Goal: Task Accomplishment & Management: Use online tool/utility

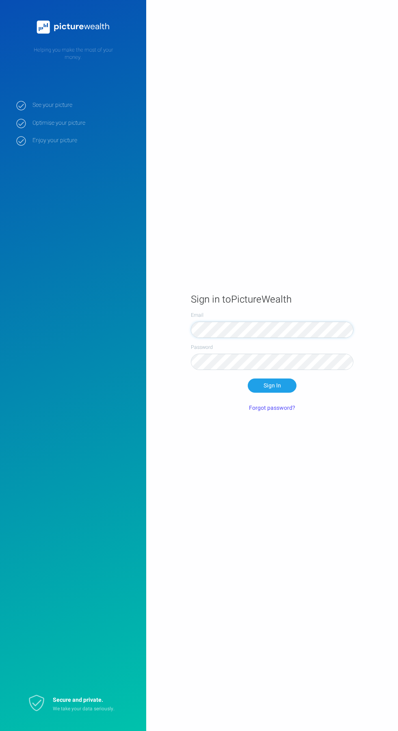
click at [287, 319] on label "Email" at bounding box center [272, 315] width 163 height 7
click at [248, 379] on button "Sign In" at bounding box center [272, 386] width 49 height 14
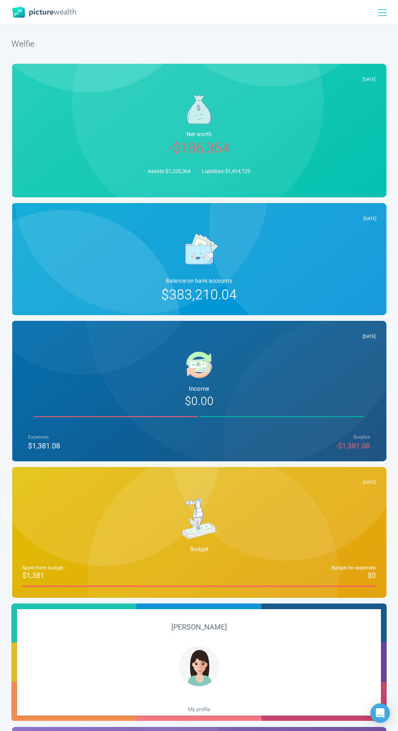
click at [376, 16] on div at bounding box center [386, 12] width 26 height 24
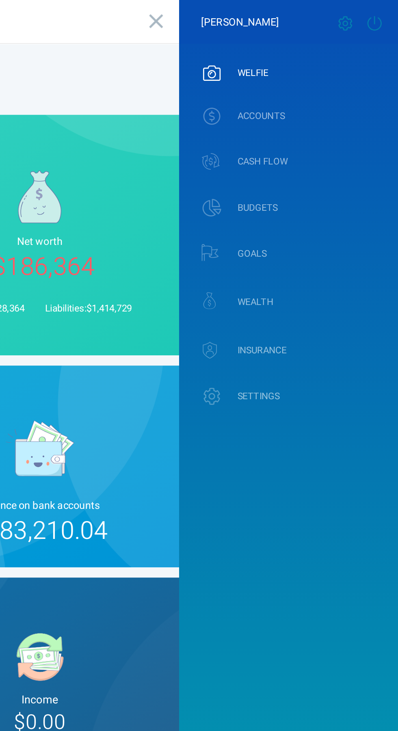
click at [338, 67] on link "ACCOUNTS" at bounding box center [337, 64] width 122 height 21
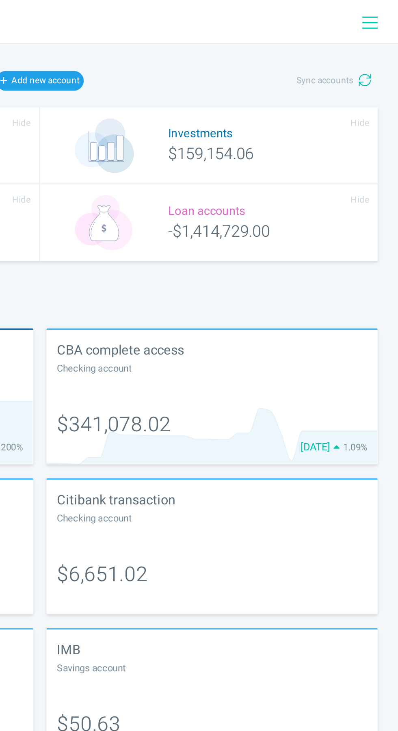
click at [381, 17] on icon at bounding box center [382, 13] width 9 height 10
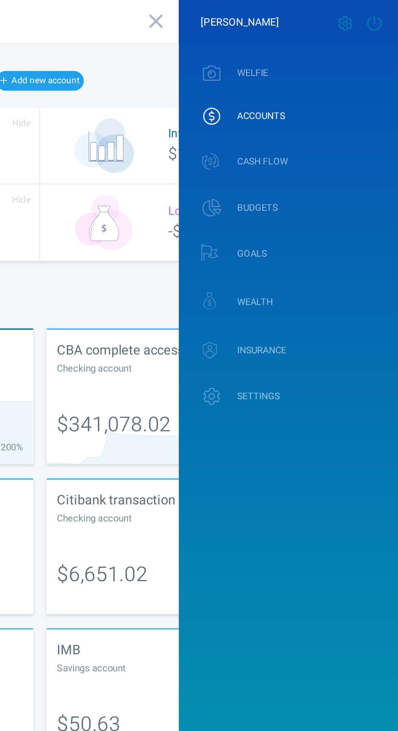
click at [338, 88] on link "CASH FLOW" at bounding box center [337, 90] width 122 height 24
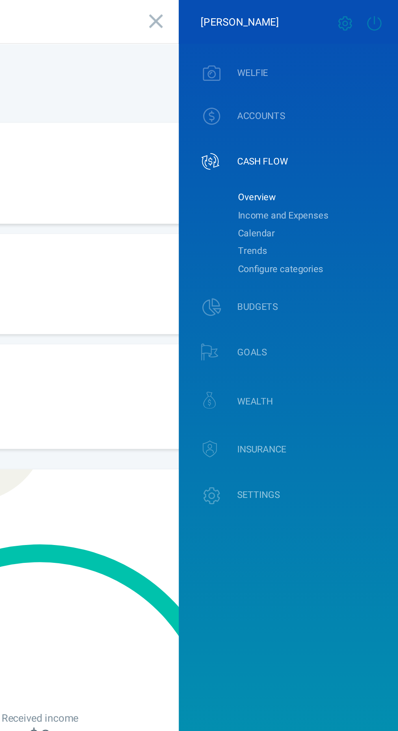
click at [346, 117] on link "Income and Expenses" at bounding box center [350, 120] width 90 height 10
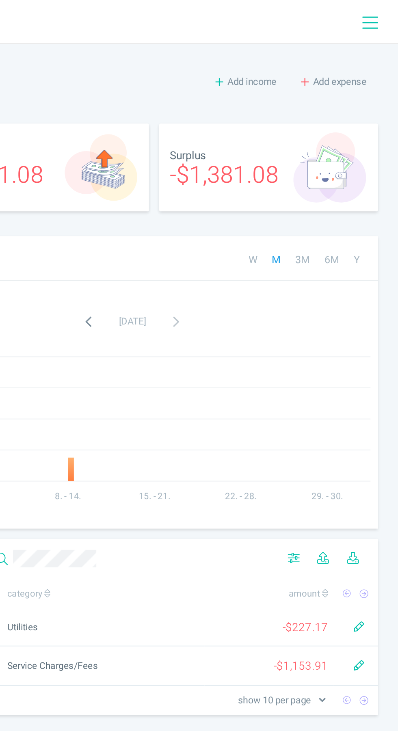
click at [370, 48] on span "Add expense" at bounding box center [366, 45] width 30 height 8
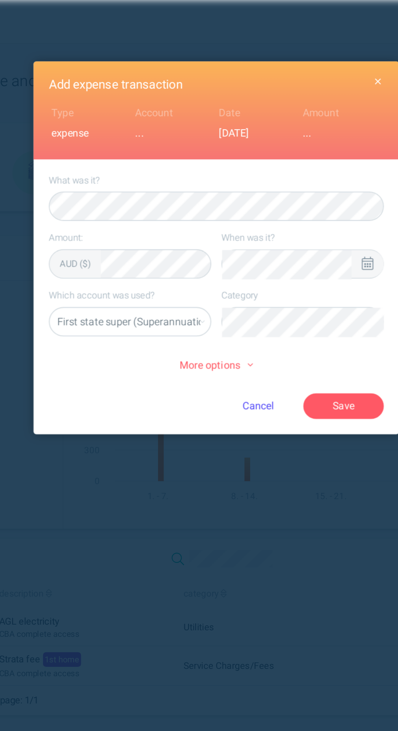
click at [282, 150] on div at bounding box center [283, 147] width 6 height 8
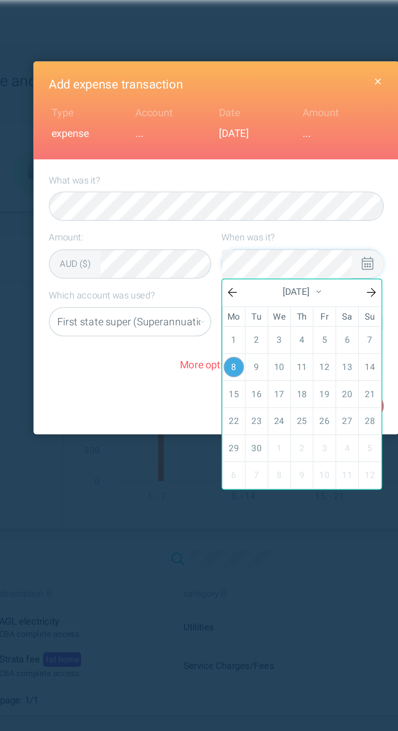
click at [288, 187] on link "7" at bounding box center [284, 189] width 11 height 14
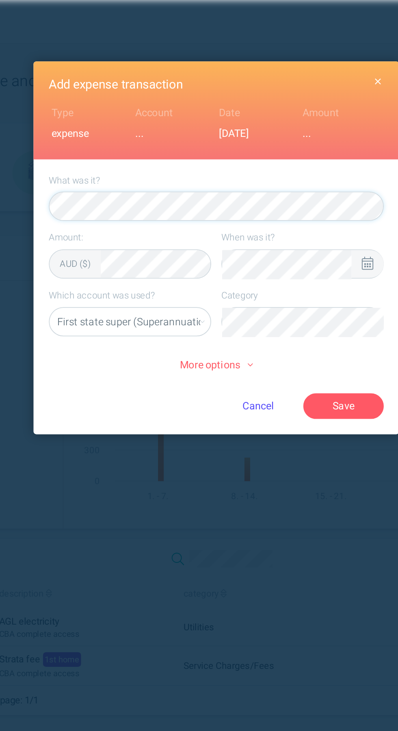
click at [175, 175] on select "First state super (Superannuation) CBA complete access (Checking account) QF (C…" at bounding box center [150, 179] width 89 height 16
select select "5469"
click at [106, 171] on select "First state super (Superannuation) CBA complete access (Checking account) QF (C…" at bounding box center [150, 179] width 89 height 16
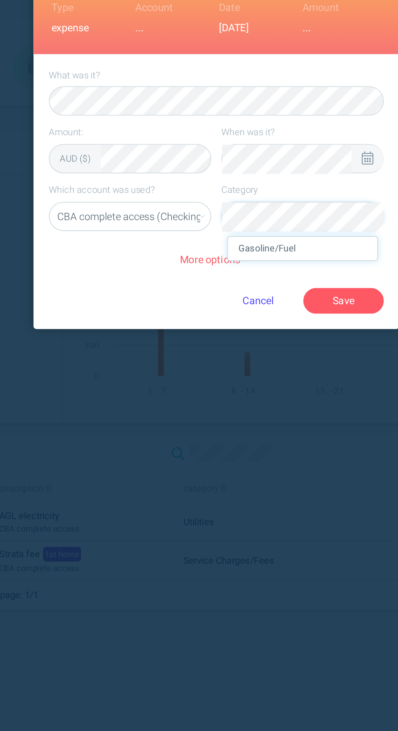
click at [256, 195] on li "Gasoline/Fuel" at bounding box center [247, 196] width 83 height 13
click at [269, 221] on button "Save" at bounding box center [269, 226] width 45 height 14
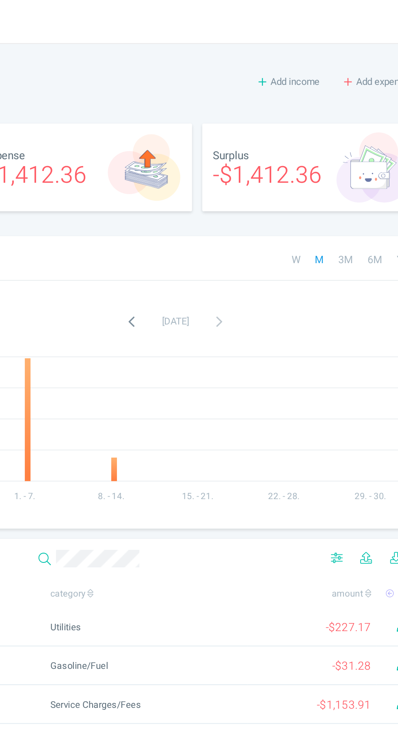
click at [363, 46] on span "Add expense" at bounding box center [366, 45] width 30 height 8
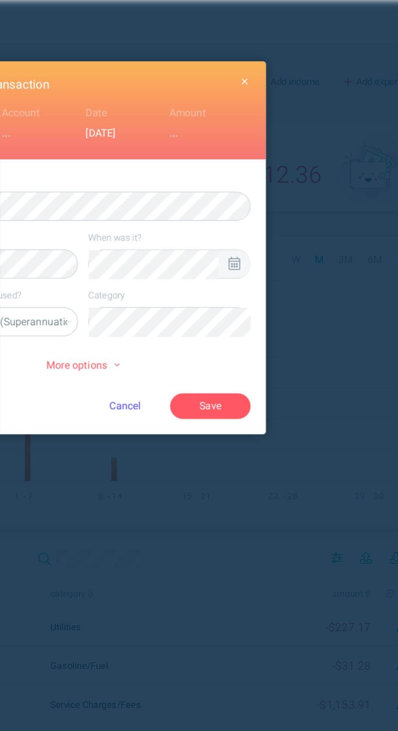
click at [289, 139] on div "When was it?" at bounding box center [247, 141] width 90 height 26
click at [286, 133] on label "When was it?" at bounding box center [247, 131] width 90 height 7
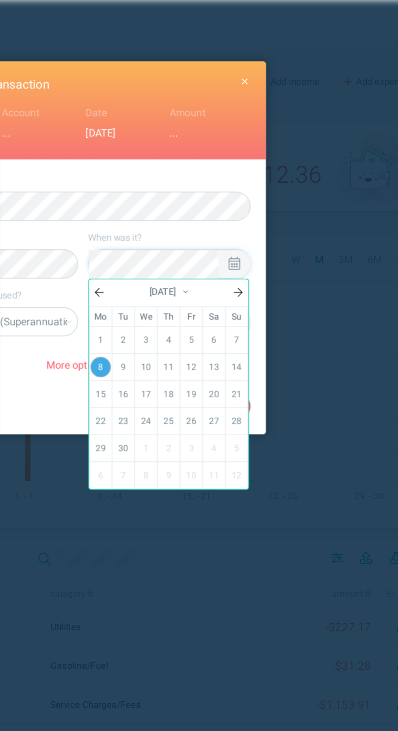
click at [261, 233] on link "26" at bounding box center [259, 234] width 11 height 14
click at [248, 232] on link "25" at bounding box center [246, 234] width 11 height 14
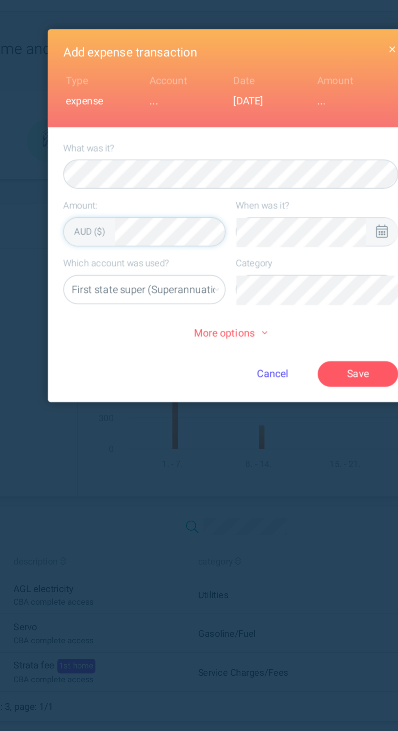
click at [173, 172] on select "First state super (Superannuation) CBA complete access (Checking account) QF (C…" at bounding box center [150, 179] width 89 height 16
select select "44794"
click at [106, 171] on select "First state super (Superannuation) CBA complete access (Checking account) QF (C…" at bounding box center [150, 179] width 89 height 16
click at [232, 193] on li "Mortgages" at bounding box center [247, 196] width 83 height 13
click at [200, 204] on span "More options" at bounding box center [199, 203] width 41 height 9
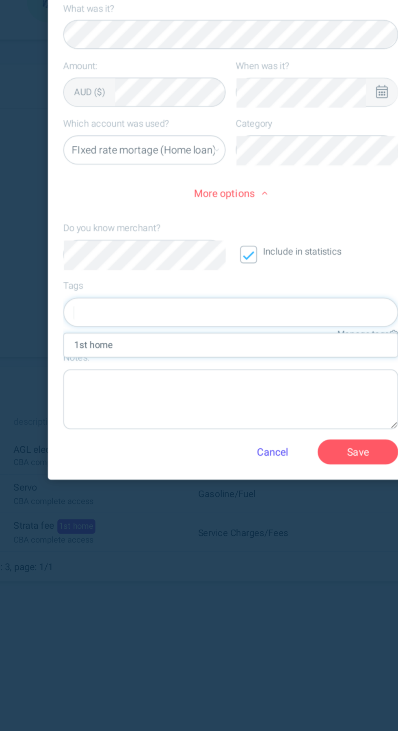
click at [157, 284] on div "1st home" at bounding box center [198, 287] width 185 height 13
click at [271, 346] on button "Save" at bounding box center [269, 347] width 45 height 14
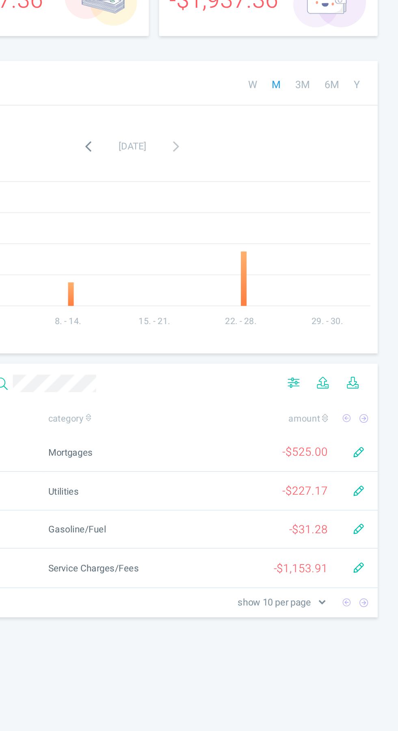
click at [376, 347] on icon "button" at bounding box center [376, 349] width 6 height 6
select select "44794"
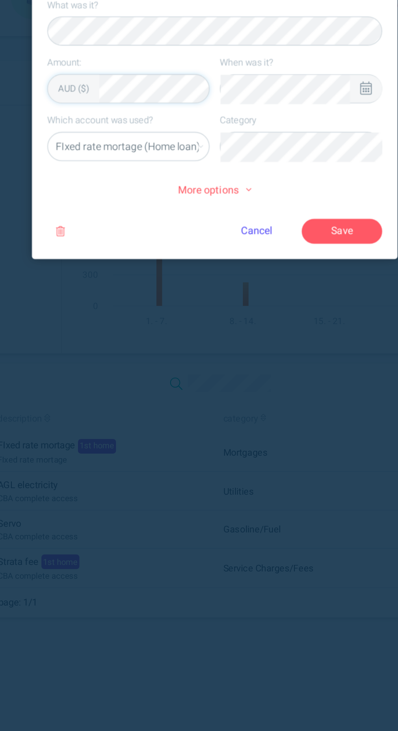
click at [267, 229] on button "Save" at bounding box center [269, 226] width 45 height 14
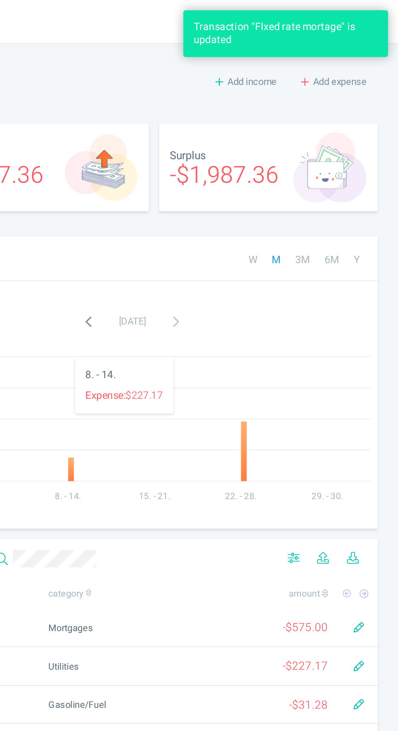
click at [368, 50] on button "Add expense" at bounding box center [362, 45] width 49 height 14
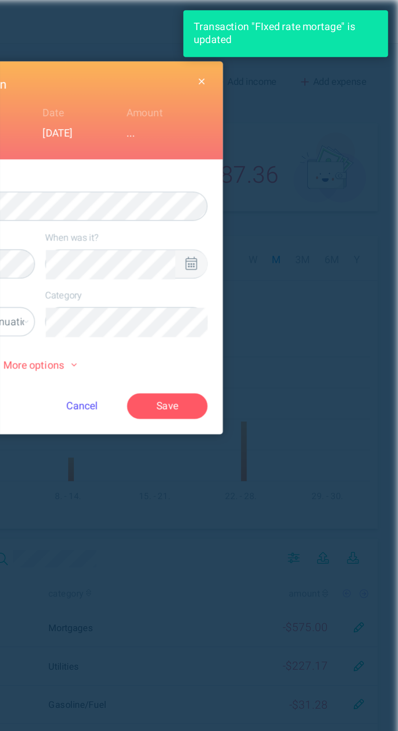
click at [288, 145] on div at bounding box center [282, 146] width 17 height 15
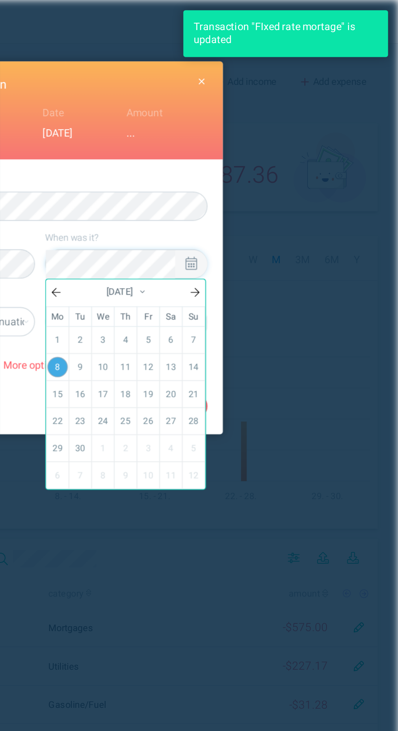
click at [259, 232] on link "26" at bounding box center [259, 234] width 11 height 14
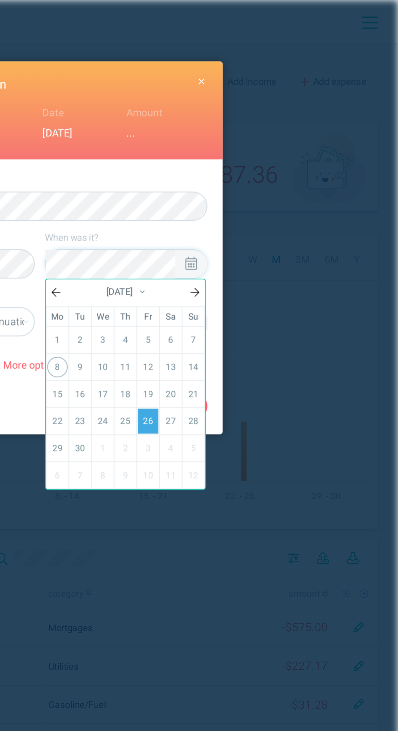
click at [245, 235] on link "25" at bounding box center [246, 234] width 11 height 14
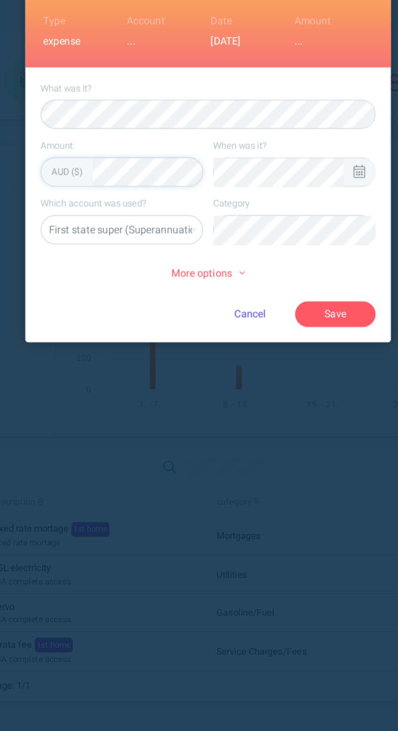
click at [176, 176] on select "First state super (Superannuation) CBA complete access (Checking account) QF (C…" at bounding box center [150, 179] width 89 height 16
select select "44795"
click at [106, 171] on select "First state super (Superannuation) CBA complete access (Checking account) QF (C…" at bounding box center [150, 179] width 89 height 16
click at [243, 197] on li "Mortgages" at bounding box center [247, 196] width 83 height 13
click at [198, 205] on span "More options" at bounding box center [199, 203] width 41 height 9
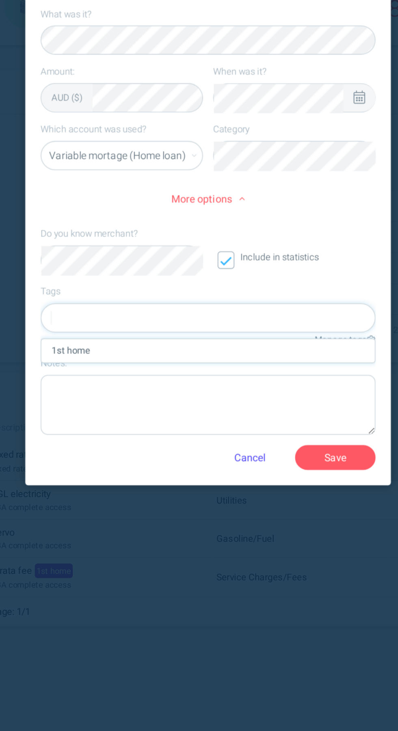
click at [177, 285] on div "1st home" at bounding box center [198, 287] width 185 height 13
click at [268, 349] on button "Save" at bounding box center [269, 347] width 45 height 14
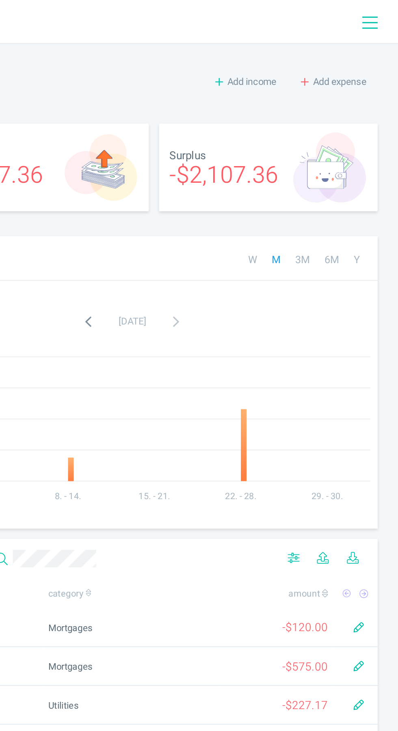
click at [368, 43] on span "Add expense" at bounding box center [366, 45] width 30 height 8
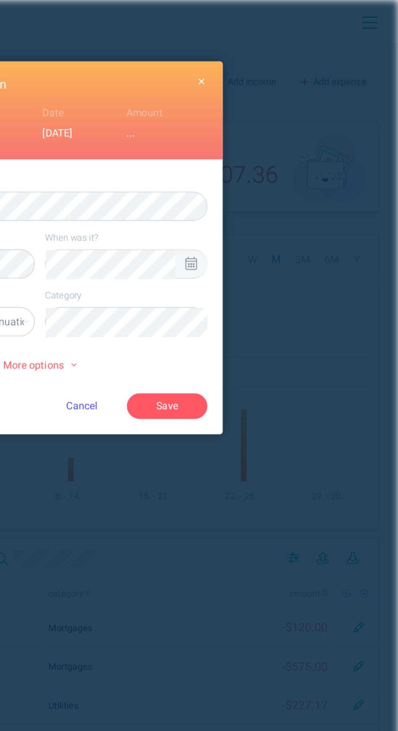
click at [283, 148] on icon at bounding box center [283, 146] width 6 height 7
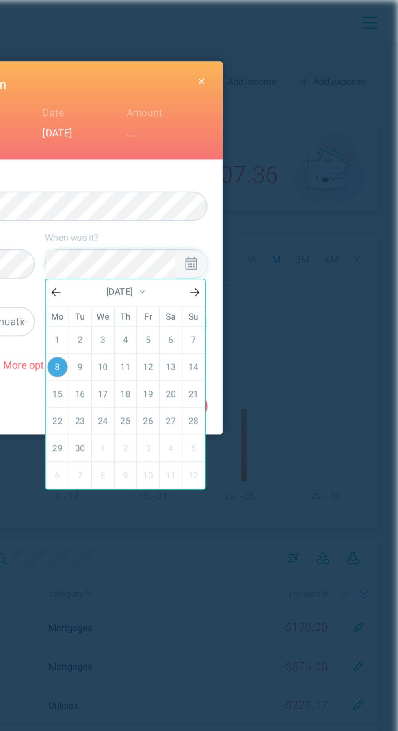
click at [246, 233] on link "25" at bounding box center [246, 234] width 11 height 14
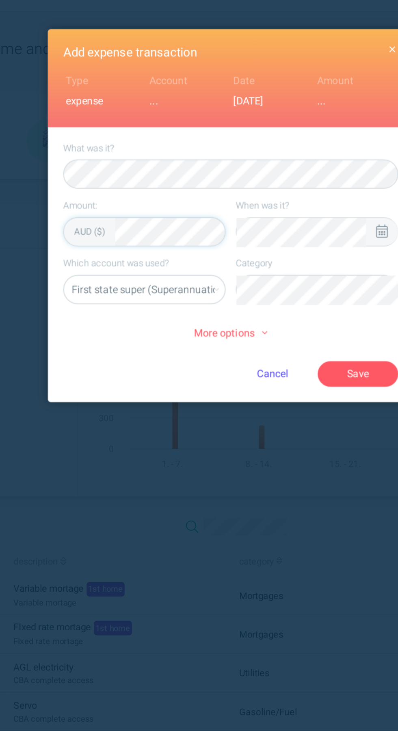
click at [160, 194] on div "More options" at bounding box center [199, 203] width 186 height 20
click at [160, 178] on select "First state super (Superannuation) CBA complete access (Checking account) QF (C…" at bounding box center [150, 179] width 89 height 16
select select "5469"
click at [106, 171] on select "First state super (Superannuation) CBA complete access (Checking account) QF (C…" at bounding box center [150, 179] width 89 height 16
click at [238, 192] on li "Rent" at bounding box center [247, 196] width 83 height 13
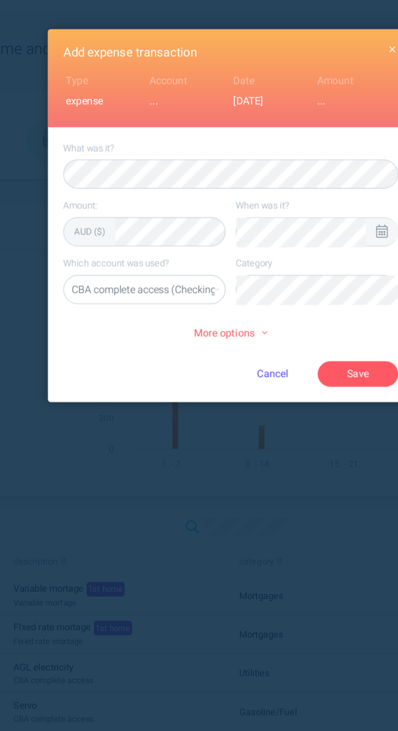
click at [267, 227] on button "Save" at bounding box center [269, 226] width 45 height 14
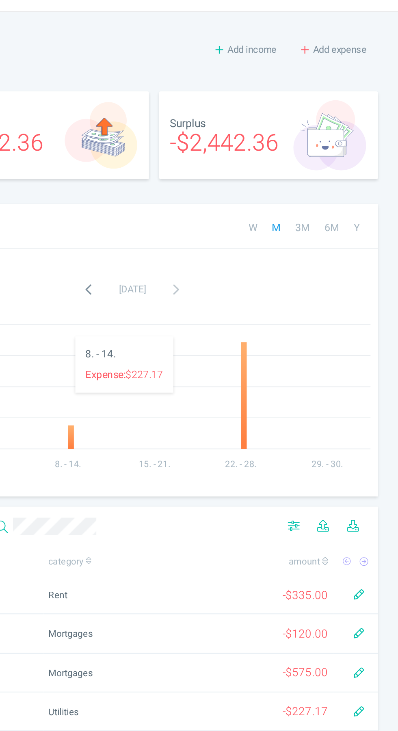
click at [365, 49] on button "Add expense" at bounding box center [362, 45] width 49 height 14
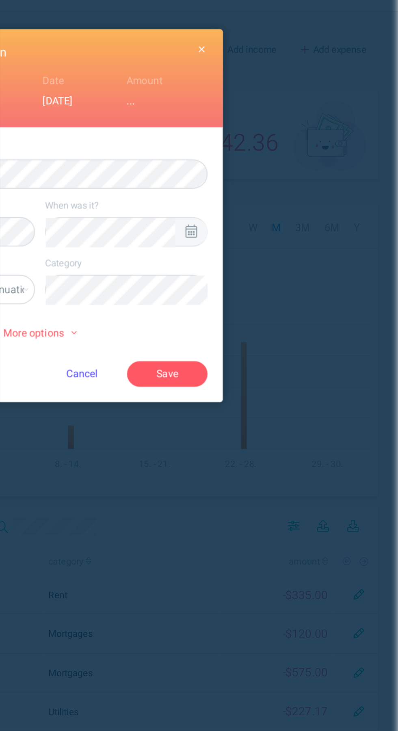
click at [284, 143] on icon at bounding box center [283, 146] width 6 height 7
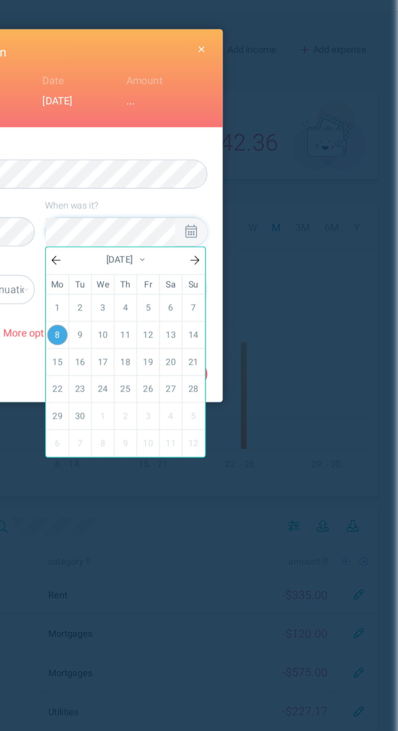
click at [246, 217] on link "18" at bounding box center [246, 219] width 11 height 14
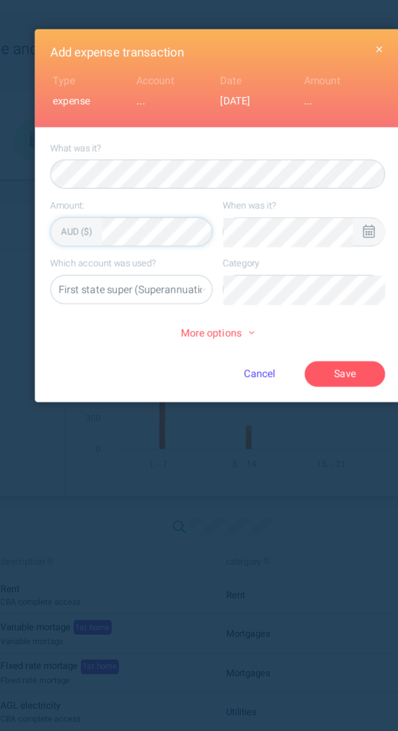
click at [163, 182] on select "First state super (Superannuation) CBA complete access (Checking account) QF (C…" at bounding box center [150, 179] width 89 height 16
select select "44794"
click at [106, 171] on select "First state super (Superannuation) CBA complete access (Checking account) QF (C…" at bounding box center [150, 179] width 89 height 16
click at [236, 197] on li "Mortgages" at bounding box center [247, 196] width 83 height 13
click at [202, 200] on span "More options" at bounding box center [199, 203] width 41 height 9
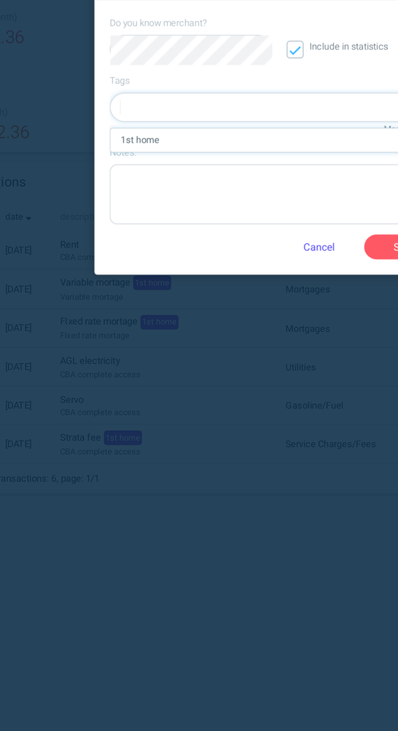
click at [180, 289] on div "1st home" at bounding box center [198, 287] width 185 height 13
click at [258, 343] on button "Save" at bounding box center [269, 347] width 45 height 14
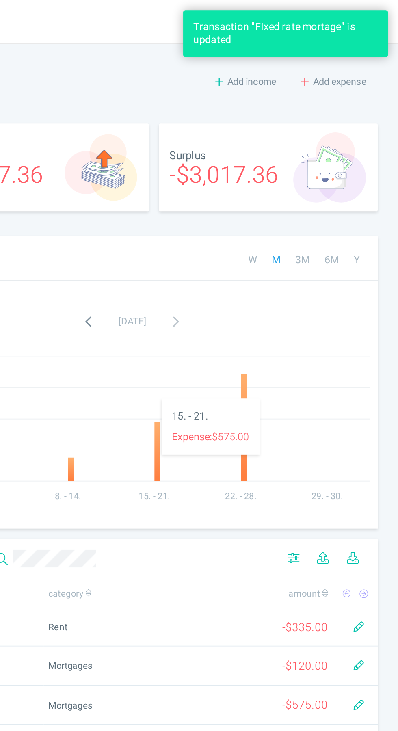
click at [366, 49] on span "Add expense" at bounding box center [366, 45] width 30 height 8
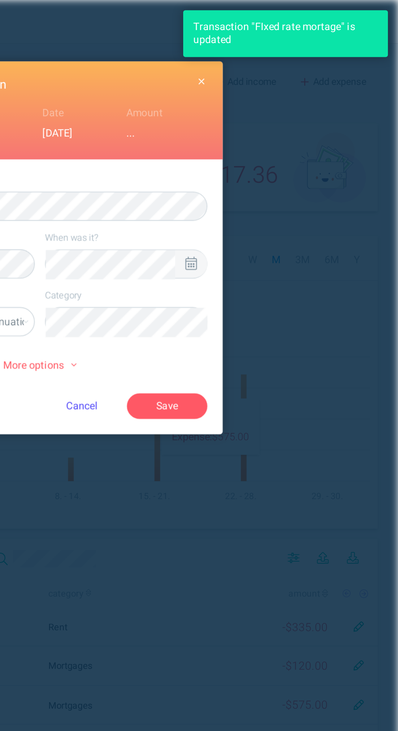
click at [284, 147] on icon at bounding box center [283, 146] width 6 height 7
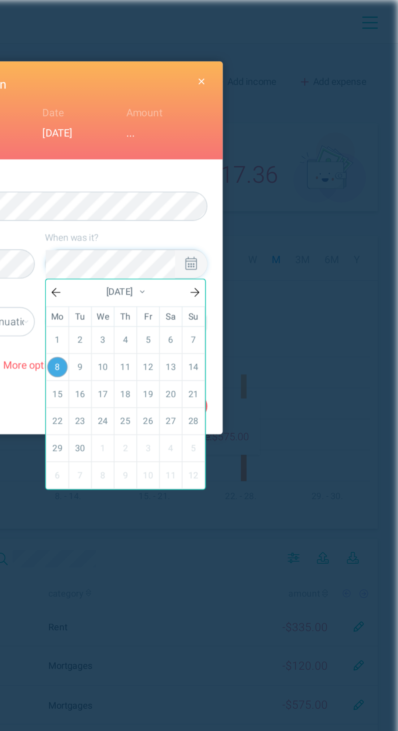
click at [249, 215] on link "18" at bounding box center [246, 219] width 11 height 14
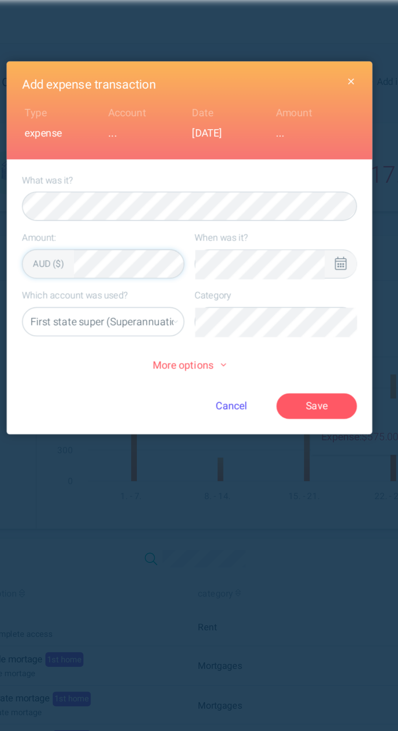
click at [174, 181] on select "First state super (Superannuation) CBA complete access (Checking account) QF (C…" at bounding box center [150, 179] width 89 height 16
select select "44795"
click at [106, 171] on select "First state super (Superannuation) CBA complete access (Checking account) QF (C…" at bounding box center [150, 179] width 89 height 16
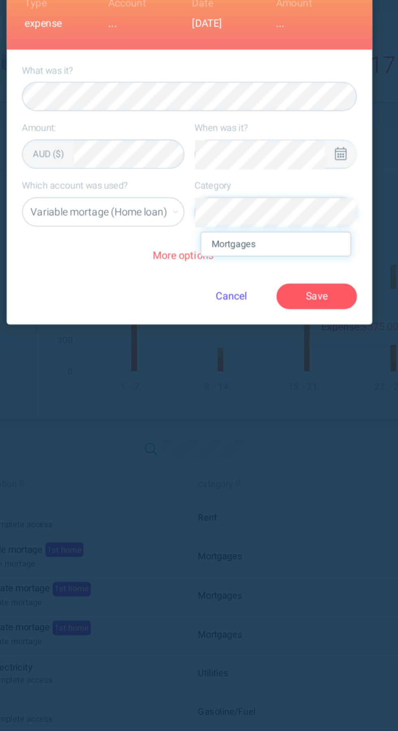
click at [248, 197] on li "Mortgages" at bounding box center [247, 196] width 83 height 13
click at [206, 202] on span "More options" at bounding box center [199, 203] width 41 height 9
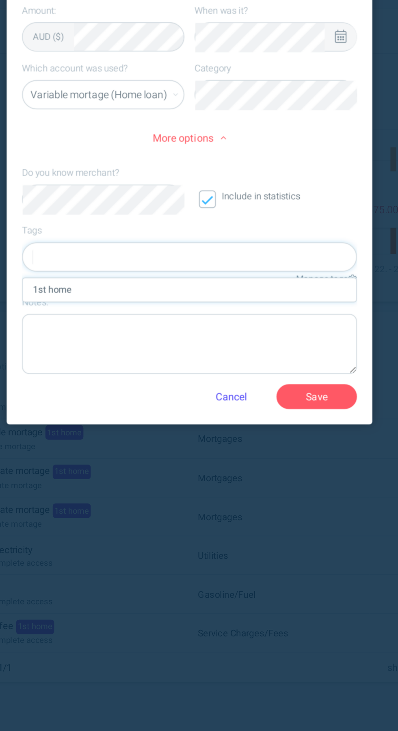
click at [203, 288] on div "1st home" at bounding box center [198, 287] width 185 height 13
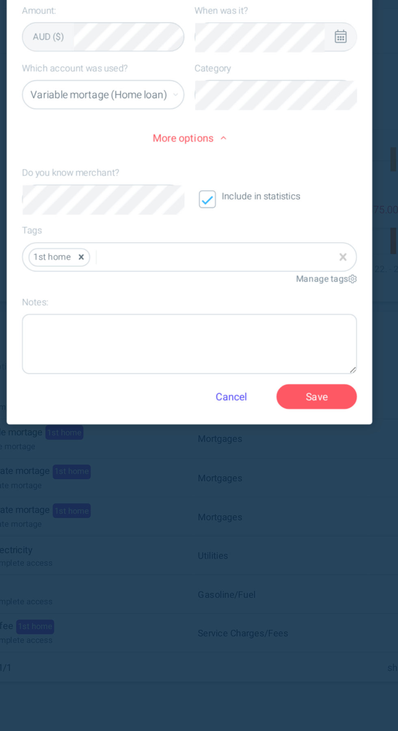
click at [275, 349] on button "Save" at bounding box center [269, 347] width 45 height 14
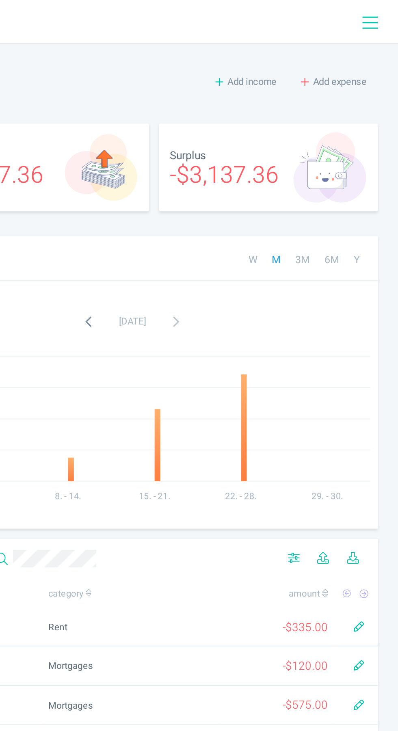
click at [372, 43] on span "Add expense" at bounding box center [366, 45] width 30 height 8
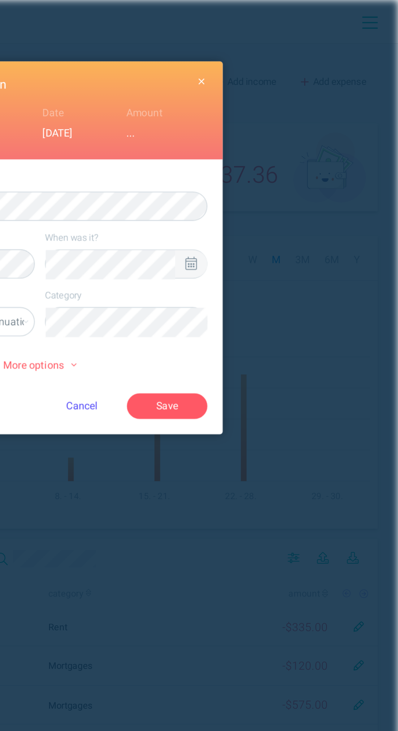
click at [288, 146] on div at bounding box center [282, 146] width 17 height 15
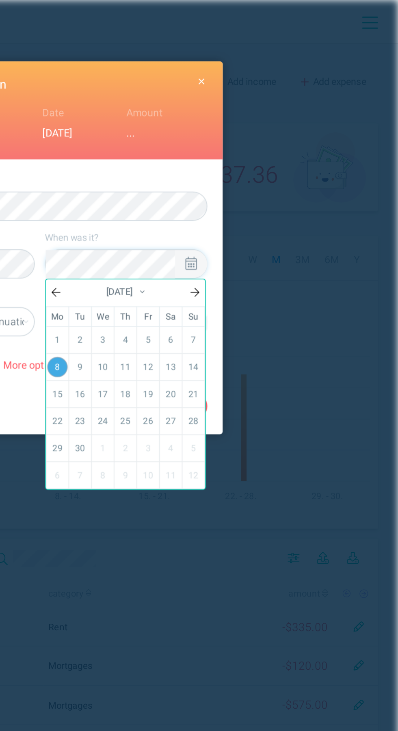
click at [247, 218] on link "18" at bounding box center [246, 219] width 11 height 14
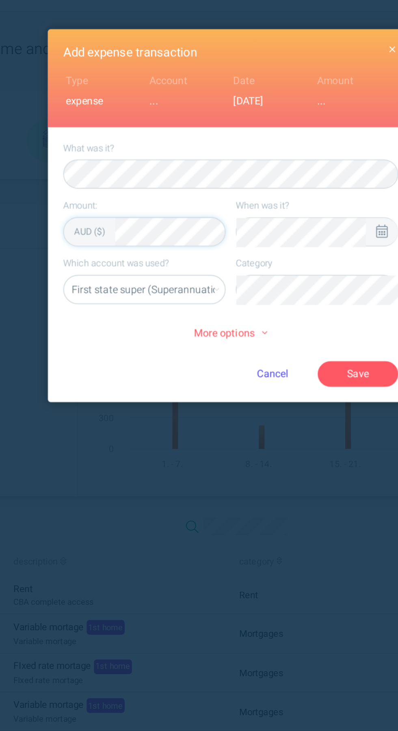
click at [175, 180] on select "First state super (Superannuation) CBA complete access (Checking account) QF (C…" at bounding box center [150, 179] width 89 height 16
select select "5469"
click at [106, 171] on select "First state super (Superannuation) CBA complete access (Checking account) QF (C…" at bounding box center [150, 179] width 89 height 16
click at [239, 191] on li "Rent" at bounding box center [247, 196] width 83 height 13
click at [267, 230] on button "Save" at bounding box center [269, 226] width 45 height 14
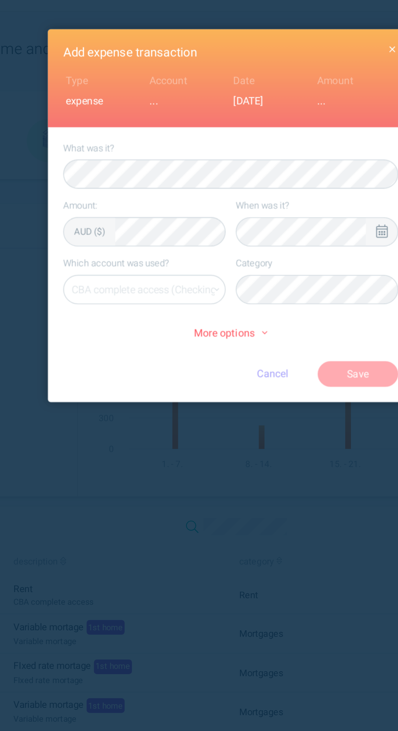
click at [290, 32] on div "Add expense transaction Type expense Account ... Date [DATE] Amount ... What wa…" at bounding box center [199, 365] width 398 height 731
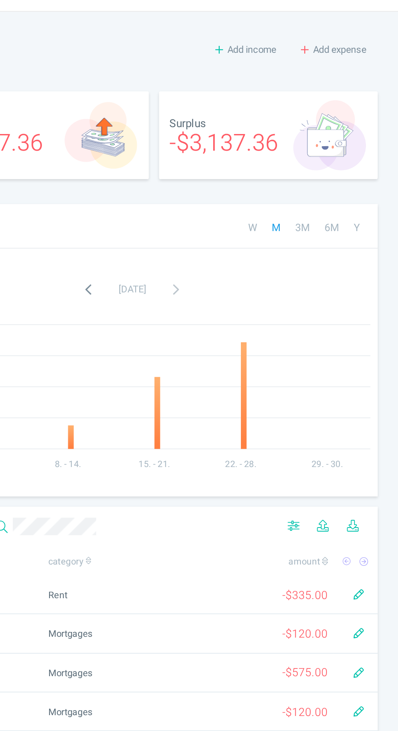
click at [368, 41] on span "Add expense" at bounding box center [366, 45] width 30 height 8
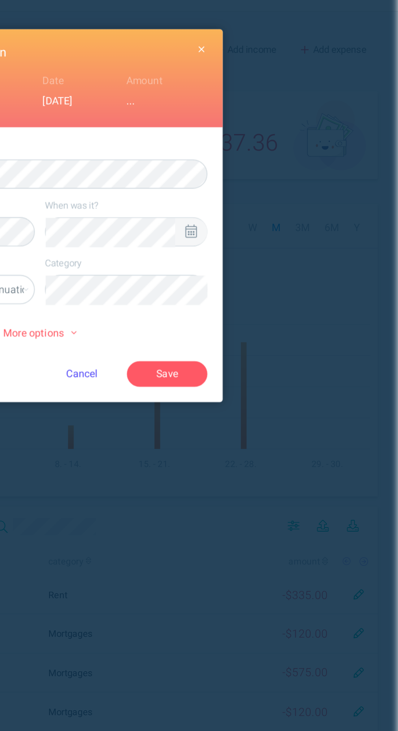
click at [288, 151] on div at bounding box center [282, 146] width 17 height 15
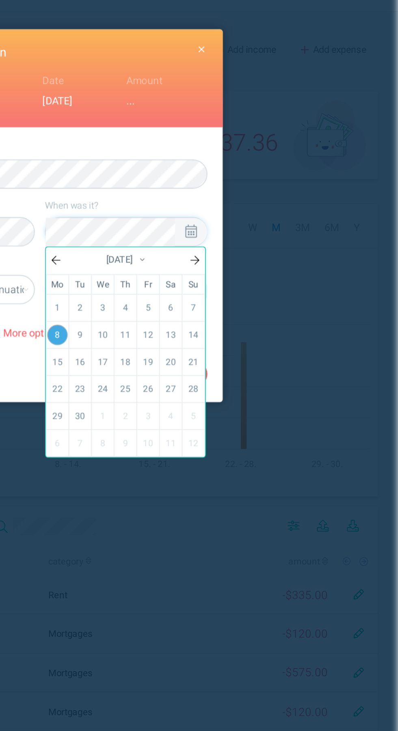
click at [247, 203] on link "11" at bounding box center [246, 204] width 11 height 14
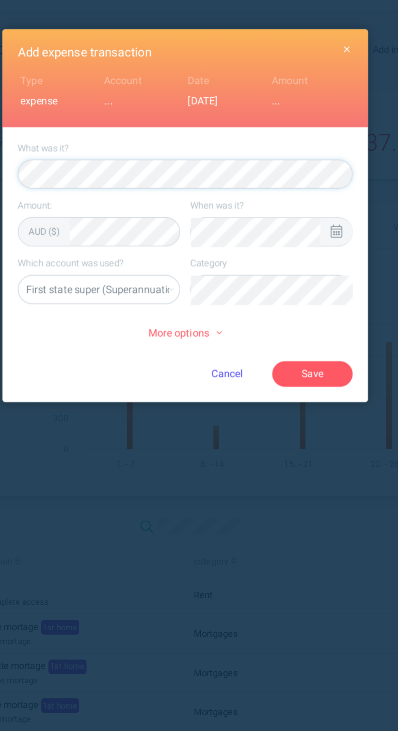
click at [177, 154] on form "What was it? Amount: AUD ($) When was it? Which account was used? First state s…" at bounding box center [199, 165] width 186 height 136
click at [166, 193] on div "More options" at bounding box center [199, 203] width 186 height 20
click at [170, 178] on select "First state super (Superannuation) CBA complete access (Checking account) QF (C…" at bounding box center [150, 179] width 89 height 16
select select "44794"
click at [106, 171] on select "First state super (Superannuation) CBA complete access (Checking account) QF (C…" at bounding box center [150, 179] width 89 height 16
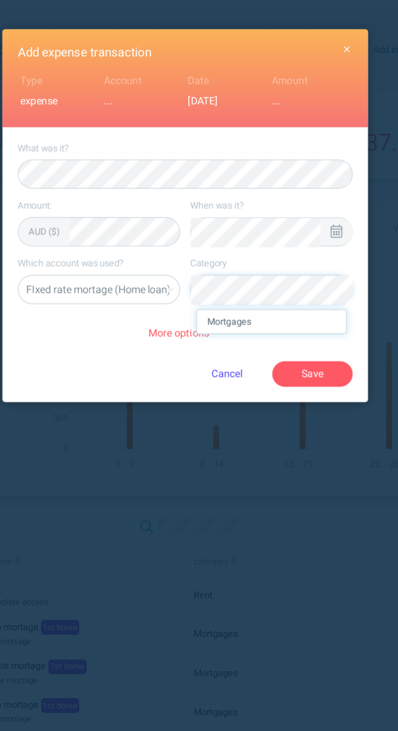
click at [243, 197] on li "Mortgages" at bounding box center [247, 196] width 83 height 13
click at [205, 200] on span "More options" at bounding box center [199, 203] width 41 height 9
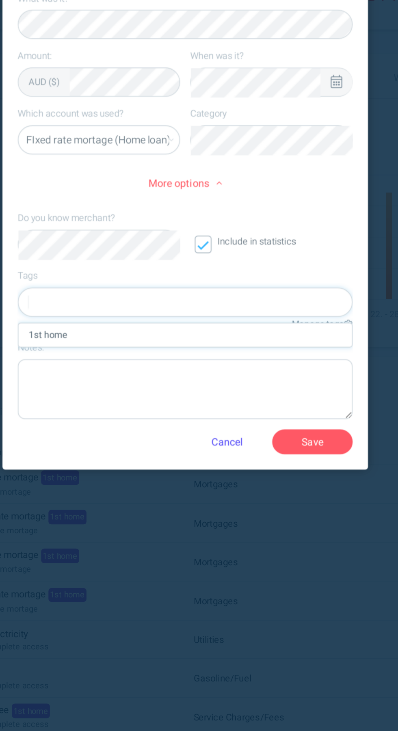
click at [191, 289] on div "1st home" at bounding box center [198, 287] width 185 height 13
click at [271, 351] on button "Save" at bounding box center [269, 347] width 45 height 14
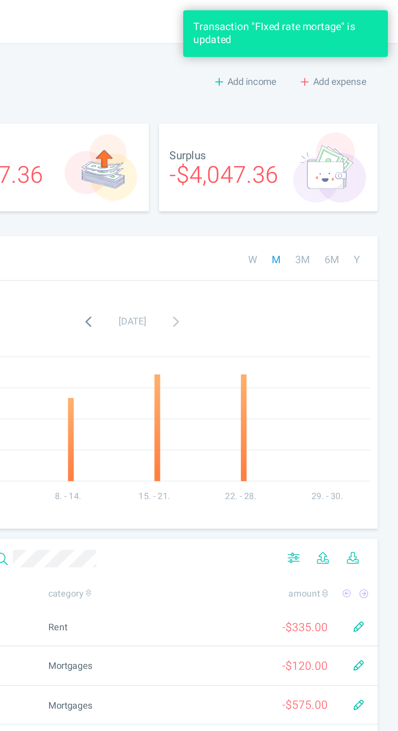
click at [368, 41] on span "Add expense" at bounding box center [366, 45] width 30 height 8
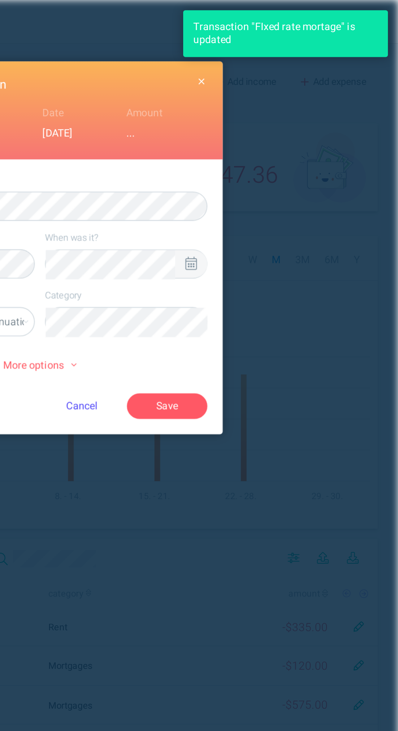
click at [284, 148] on icon at bounding box center [283, 146] width 6 height 7
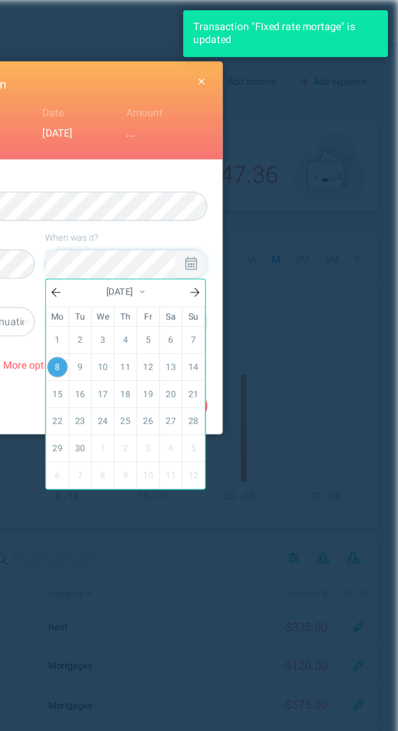
click at [246, 204] on link "11" at bounding box center [246, 204] width 11 height 14
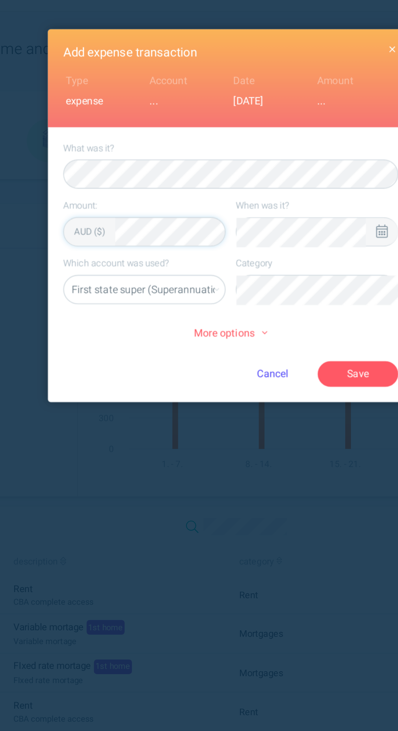
click at [163, 182] on select "First state super (Superannuation) CBA complete access (Checking account) QF (C…" at bounding box center [150, 179] width 89 height 16
select select "44795"
click at [106, 171] on select "First state super (Superannuation) CBA complete access (Checking account) QF (C…" at bounding box center [150, 179] width 89 height 16
click at [241, 191] on li "Mortgages" at bounding box center [247, 196] width 83 height 13
click at [199, 204] on span "More options" at bounding box center [199, 203] width 41 height 9
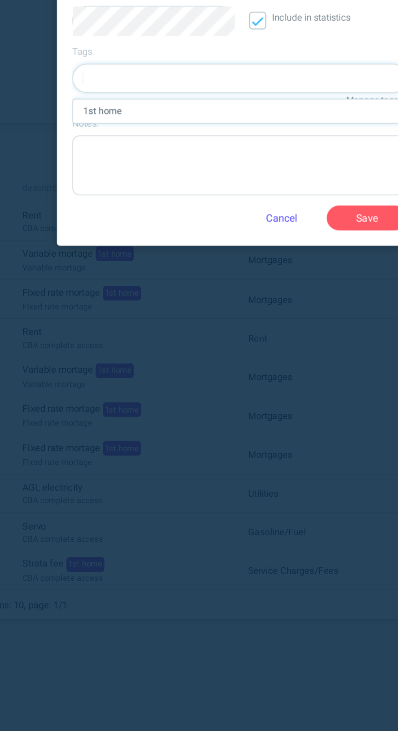
click at [198, 291] on div "1st home" at bounding box center [198, 287] width 185 height 13
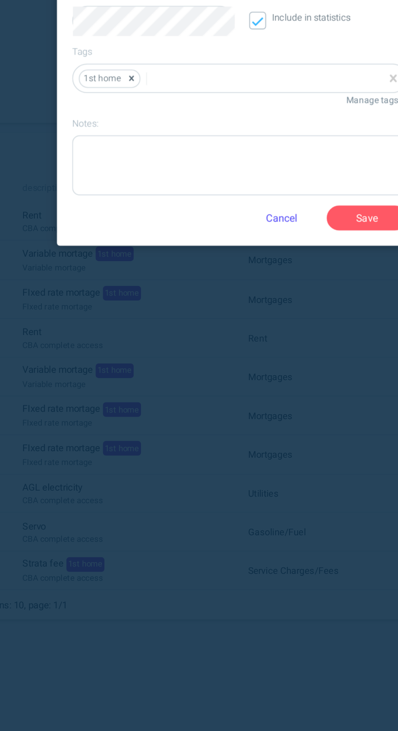
click at [269, 343] on button "Save" at bounding box center [269, 347] width 45 height 14
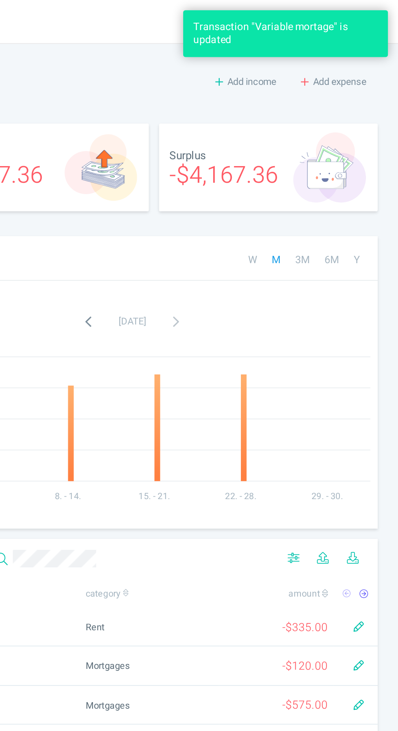
click at [366, 46] on span "Add expense" at bounding box center [366, 45] width 30 height 8
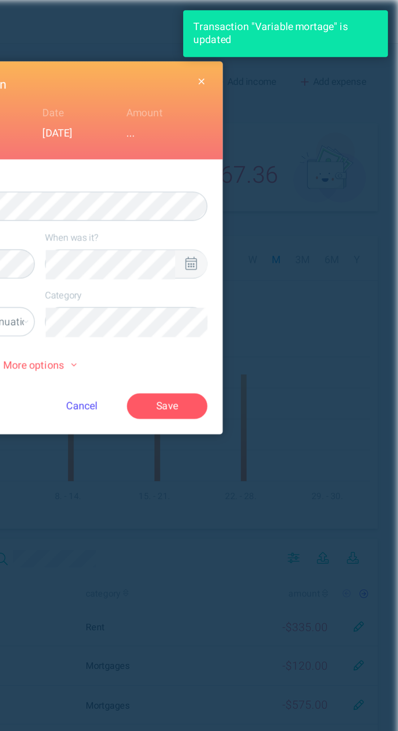
click at [287, 141] on div at bounding box center [282, 146] width 17 height 15
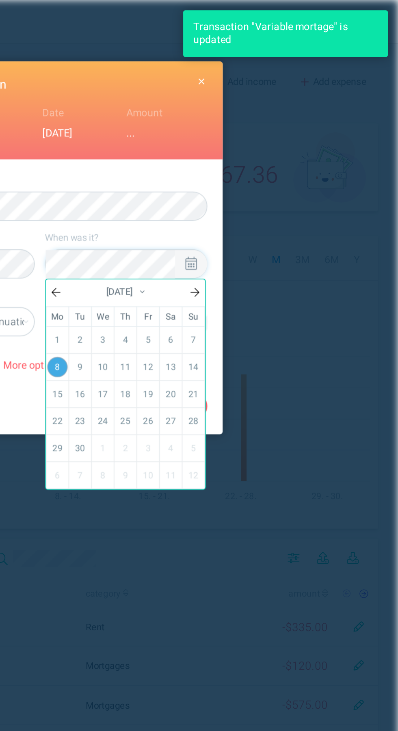
click at [249, 201] on link "11" at bounding box center [246, 204] width 11 height 14
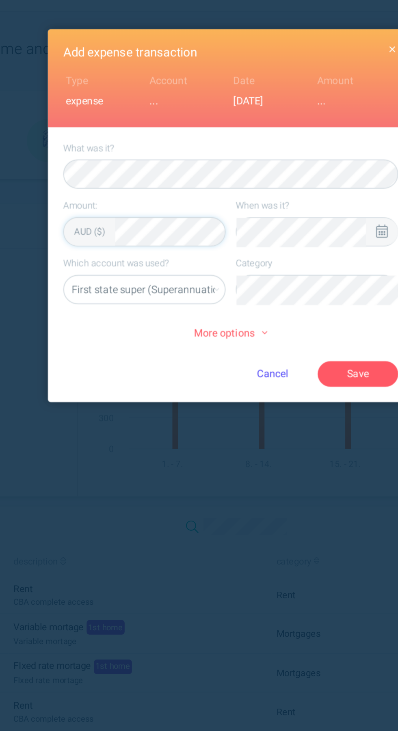
click at [179, 173] on select "First state super (Superannuation) CBA complete access (Checking account) QF (C…" at bounding box center [150, 179] width 89 height 16
select select "5469"
click at [106, 171] on select "First state super (Superannuation) CBA complete access (Checking account) QF (C…" at bounding box center [150, 179] width 89 height 16
click at [239, 193] on li "Rent" at bounding box center [247, 196] width 83 height 13
click at [275, 230] on button "Save" at bounding box center [269, 226] width 45 height 14
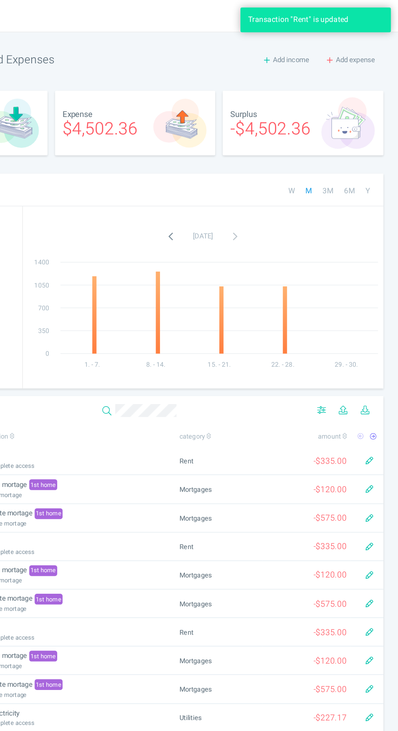
click at [371, 46] on span "Add expense" at bounding box center [366, 45] width 30 height 8
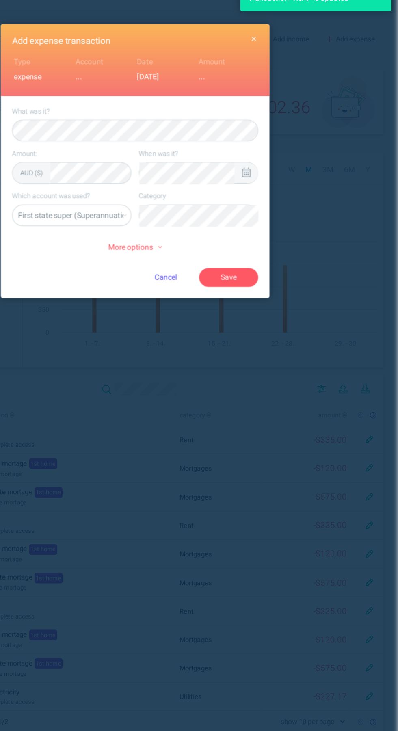
click at [283, 146] on icon at bounding box center [283, 146] width 6 height 7
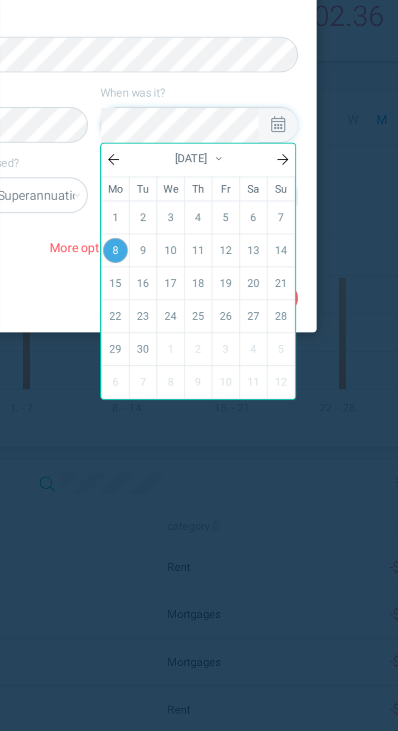
click at [246, 188] on link "4" at bounding box center [246, 189] width 11 height 14
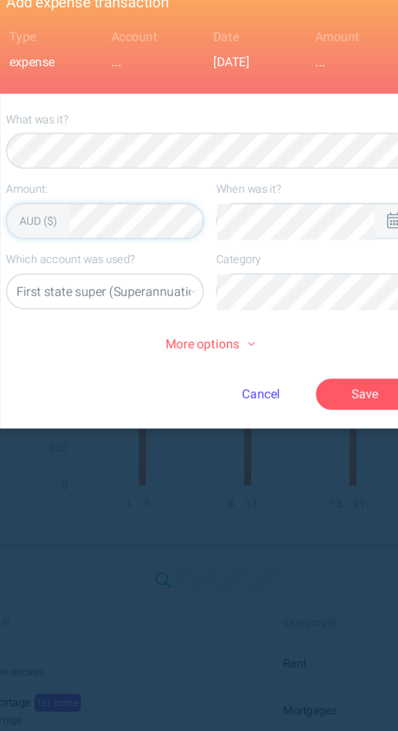
click at [175, 176] on select "First state super (Superannuation) CBA complete access (Checking account) QF (C…" at bounding box center [150, 179] width 89 height 16
select select "44794"
click at [106, 171] on select "First state super (Superannuation) CBA complete access (Checking account) QF (C…" at bounding box center [150, 179] width 89 height 16
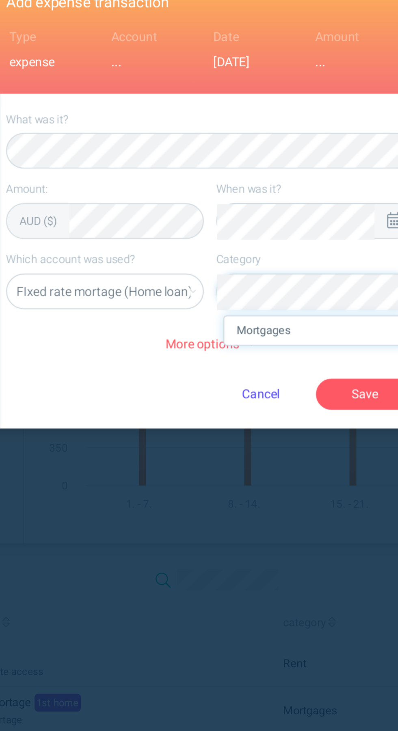
click at [231, 195] on li "Mortgages" at bounding box center [247, 196] width 83 height 13
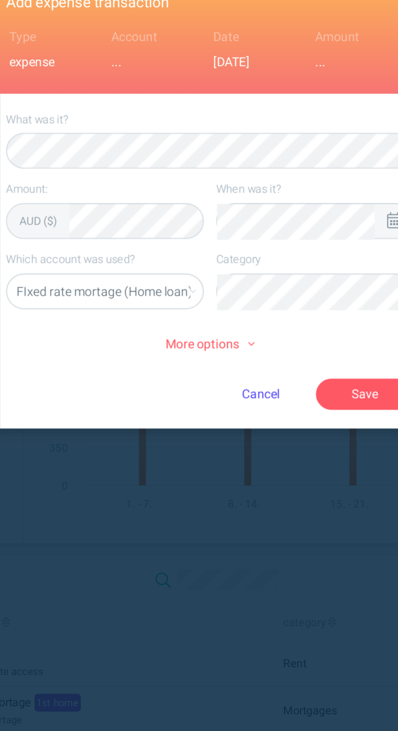
click at [197, 204] on span "More options" at bounding box center [199, 203] width 41 height 9
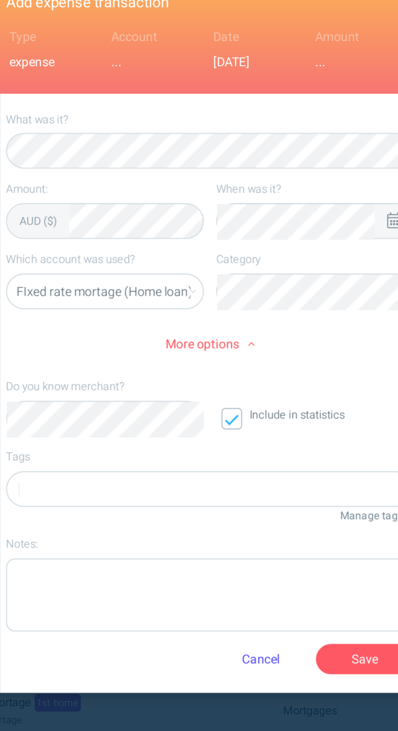
click at [202, 199] on span "More options" at bounding box center [199, 203] width 41 height 9
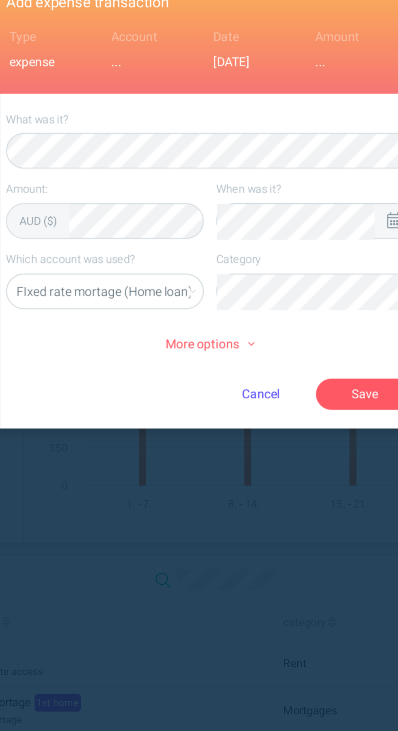
click at [200, 199] on span "More options" at bounding box center [199, 203] width 41 height 9
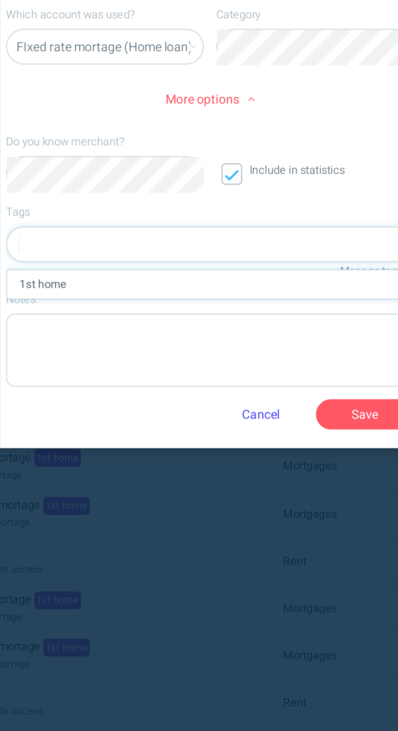
click at [187, 287] on div "1st home" at bounding box center [198, 287] width 185 height 13
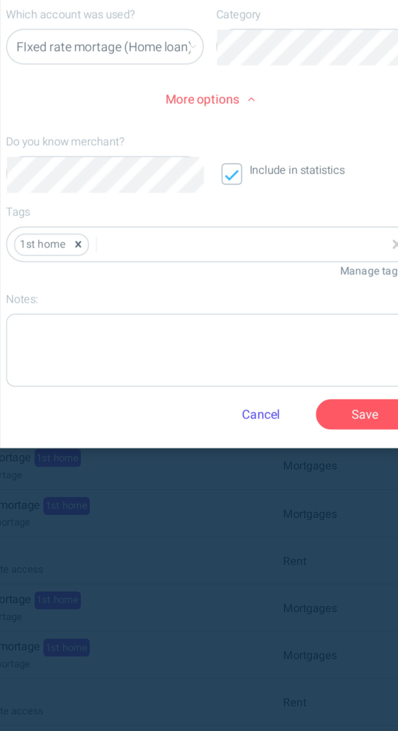
click at [267, 348] on button "Save" at bounding box center [269, 347] width 45 height 14
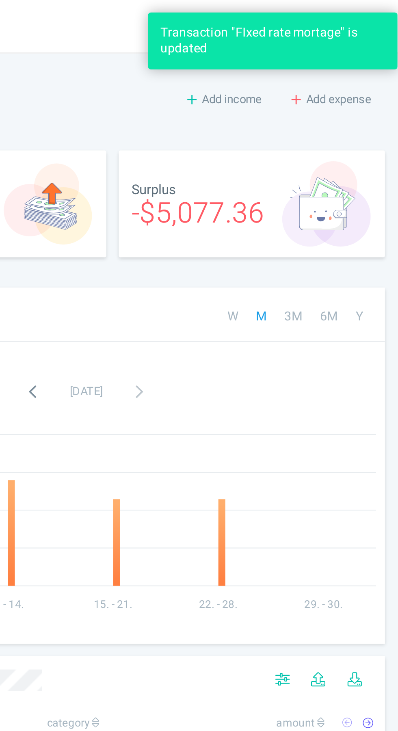
click at [364, 43] on span "Add expense" at bounding box center [366, 45] width 30 height 8
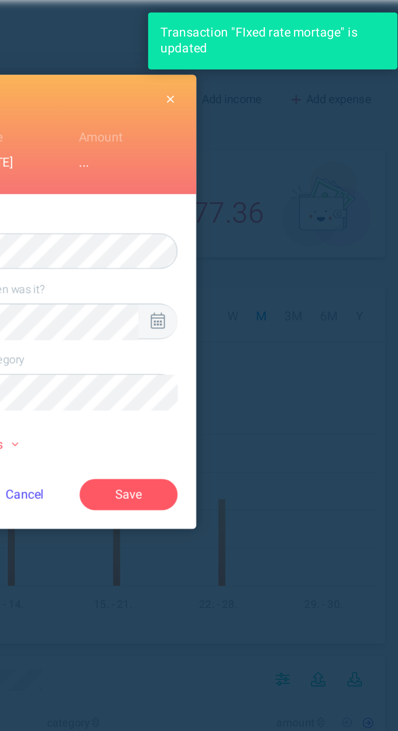
click at [290, 145] on div at bounding box center [282, 146] width 17 height 15
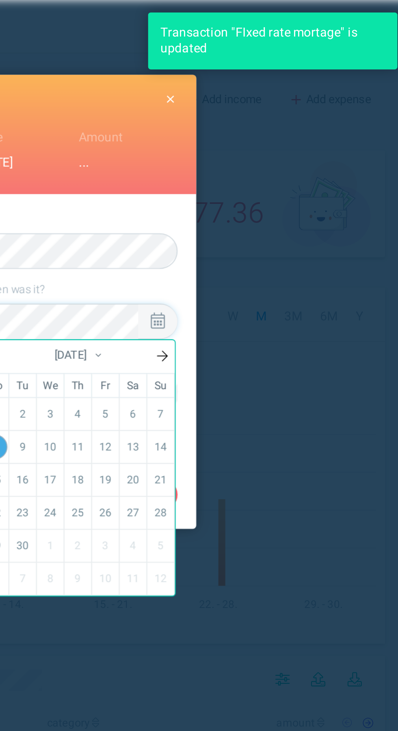
click at [248, 185] on link "4" at bounding box center [246, 189] width 11 height 14
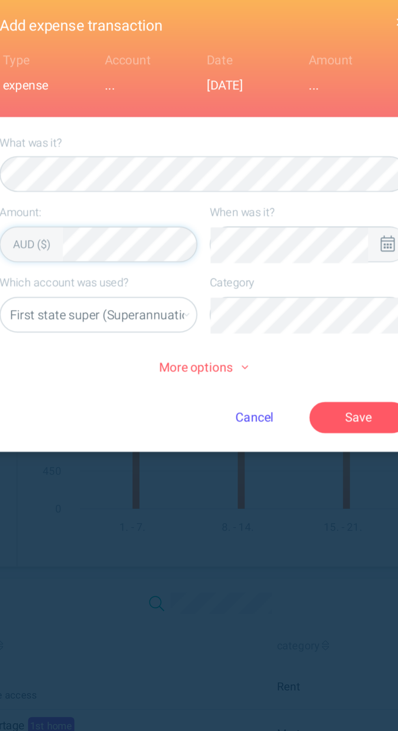
click at [169, 178] on select "First state super (Superannuation) CBA complete access (Checking account) QF (C…" at bounding box center [150, 179] width 89 height 16
click at [106, 171] on select "First state super (Superannuation) CBA complete access (Checking account) QF (C…" at bounding box center [150, 179] width 89 height 16
click at [171, 181] on select "First state super (Superannuation) CBA complete access (Checking account) QF (C…" at bounding box center [150, 179] width 89 height 16
select select "44795"
click at [106, 171] on select "First state super (Superannuation) CBA complete access (Checking account) QF (C…" at bounding box center [150, 179] width 89 height 16
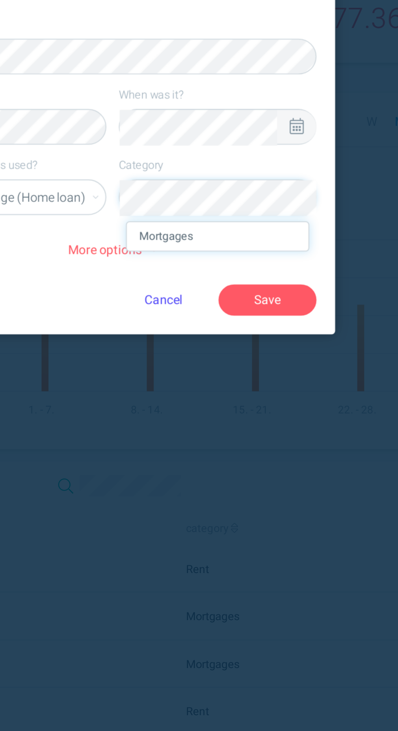
click at [254, 192] on li "Mortgages" at bounding box center [247, 196] width 83 height 13
click at [213, 203] on span "More options" at bounding box center [199, 203] width 41 height 9
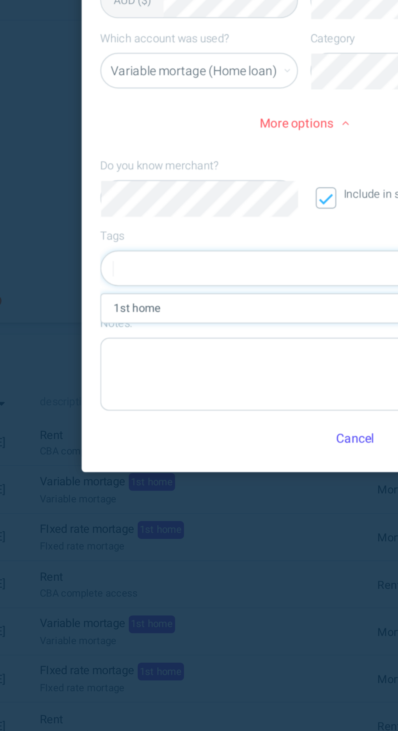
click at [154, 286] on div "1st home" at bounding box center [198, 287] width 185 height 13
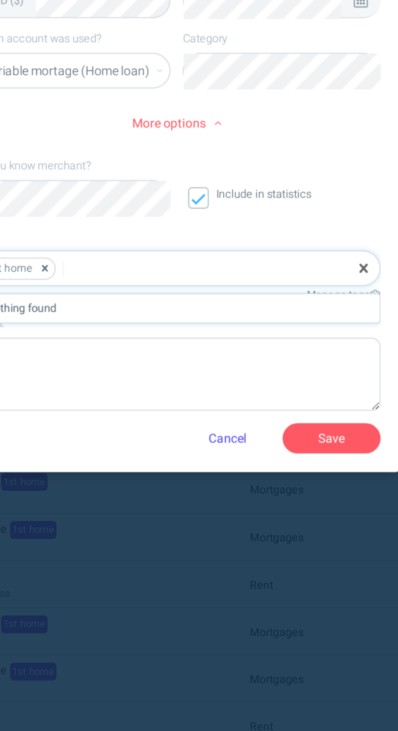
click at [277, 346] on button "Save" at bounding box center [269, 347] width 45 height 14
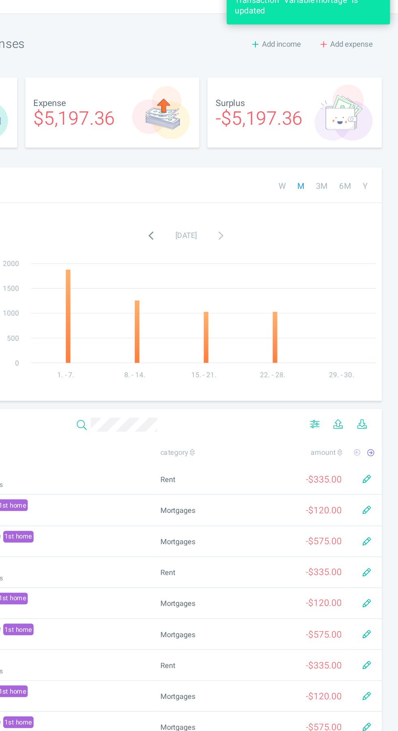
click at [370, 46] on span "Add expense" at bounding box center [366, 45] width 30 height 8
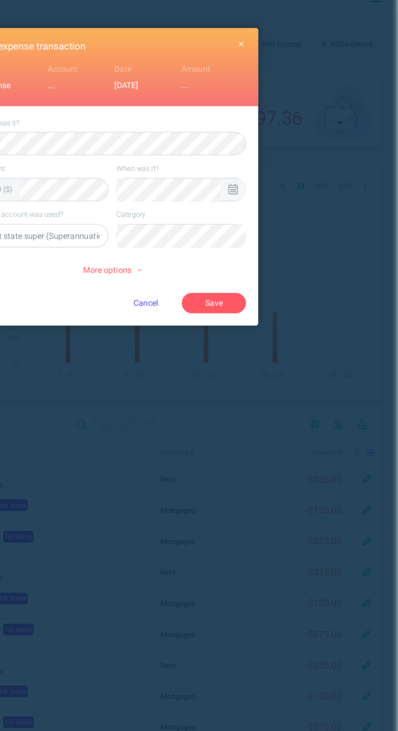
click at [283, 145] on icon at bounding box center [283, 146] width 6 height 7
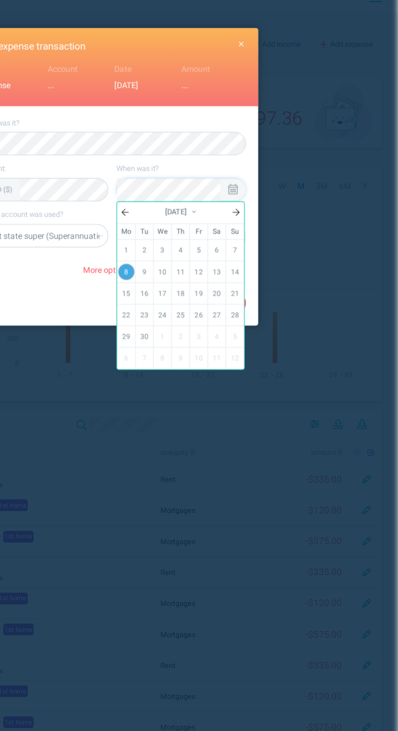
click at [247, 185] on link "4" at bounding box center [246, 189] width 11 height 14
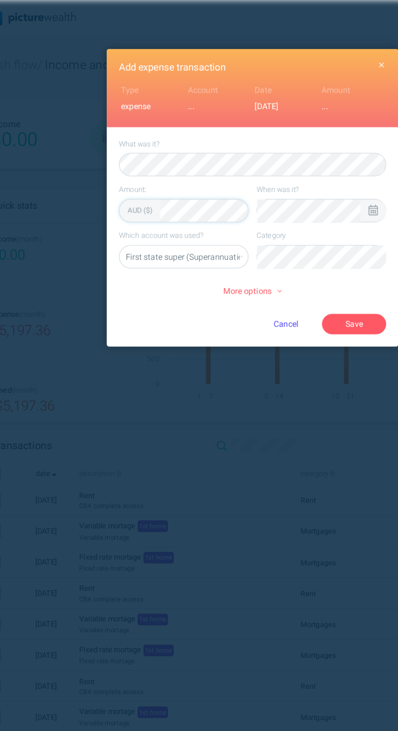
click at [166, 186] on select "First state super (Superannuation) CBA complete access (Checking account) QF (C…" at bounding box center [150, 179] width 89 height 16
select select "5469"
click at [106, 171] on select "First state super (Superannuation) CBA complete access (Checking account) QF (C…" at bounding box center [150, 179] width 89 height 16
click at [245, 195] on li "Rent" at bounding box center [247, 196] width 83 height 13
click at [275, 225] on button "Save" at bounding box center [269, 226] width 45 height 14
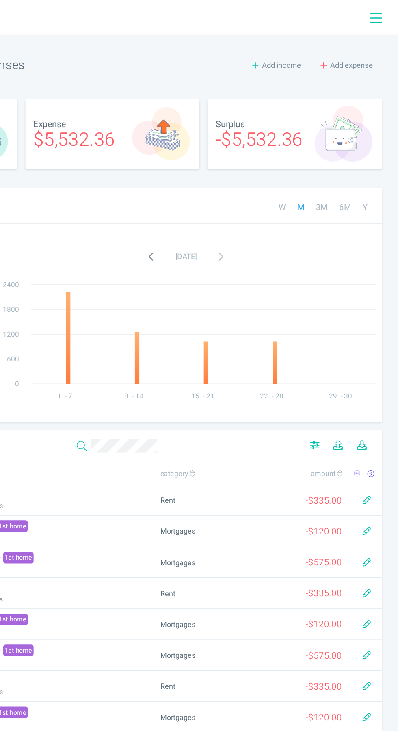
click at [387, 12] on div at bounding box center [386, 12] width 26 height 24
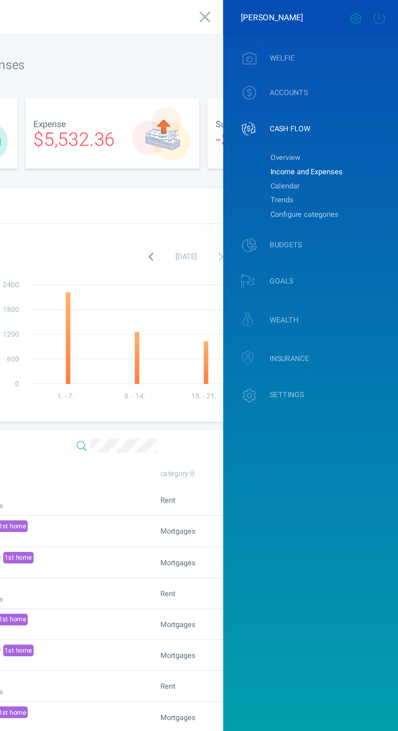
click at [375, 15] on div at bounding box center [374, 13] width 33 height 11
click at [384, 14] on icon at bounding box center [385, 13] width 10 height 8
